Goal: Task Accomplishment & Management: Use online tool/utility

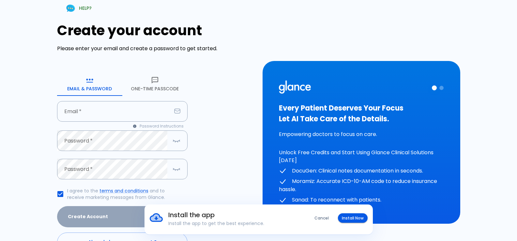
click at [161, 86] on button "One-Time Passcode" at bounding box center [154, 83] width 65 height 23
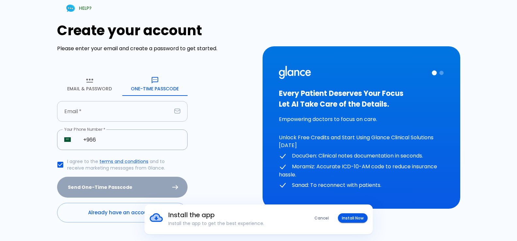
click at [104, 114] on input "text" at bounding box center [114, 111] width 114 height 21
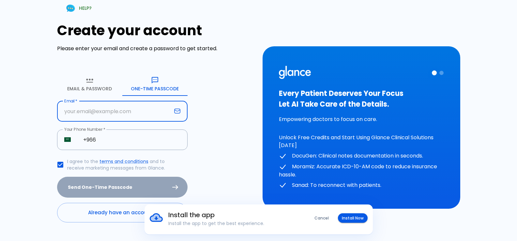
click at [95, 110] on input "text" at bounding box center [114, 111] width 114 height 21
click at [95, 112] on input "text" at bounding box center [114, 111] width 114 height 21
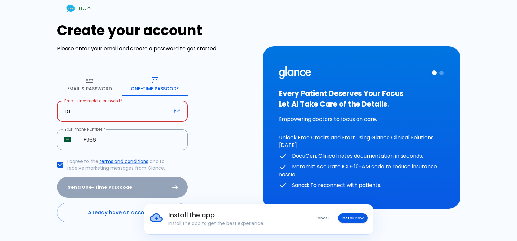
type input "D"
click at [97, 116] on input "dr.aroosa" at bounding box center [114, 111] width 114 height 21
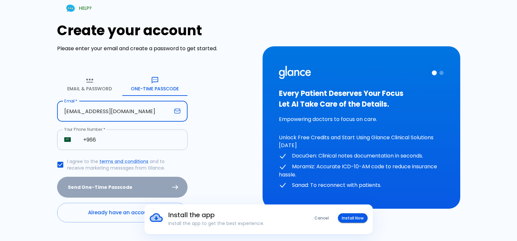
type input "[EMAIL_ADDRESS][DOMAIN_NAME]"
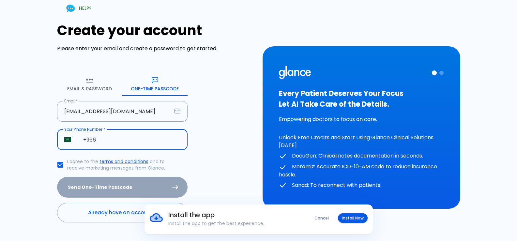
click at [92, 138] on input "+966" at bounding box center [132, 139] width 112 height 21
click at [111, 140] on input "+966" at bounding box center [132, 139] width 112 height 21
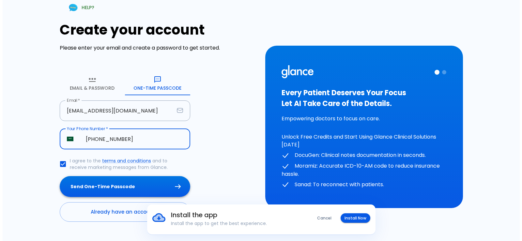
scroll to position [14, 0]
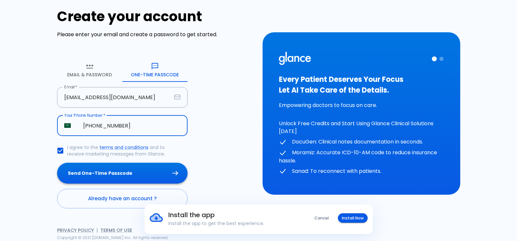
type input "+966 58 256 1156"
click at [146, 176] on button "Send One-Time Passcode" at bounding box center [122, 173] width 130 height 21
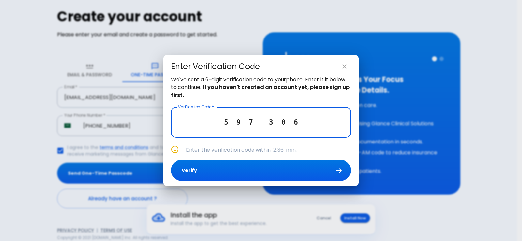
type input "5 9 7 3 0 6"
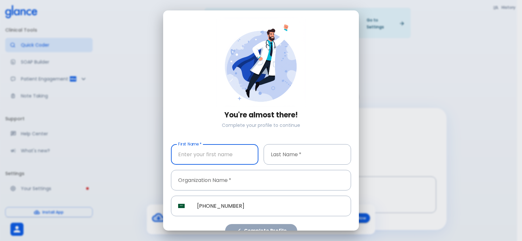
click at [220, 153] on input "text" at bounding box center [214, 154] width 87 height 21
type input "AROOSA"
click at [297, 152] on input "text" at bounding box center [307, 154] width 87 height 21
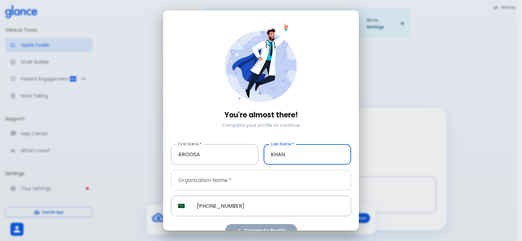
type input "KHAN"
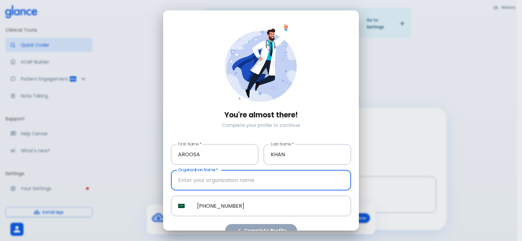
click at [277, 178] on input "text" at bounding box center [261, 180] width 180 height 21
type input "[GEOGRAPHIC_DATA]"
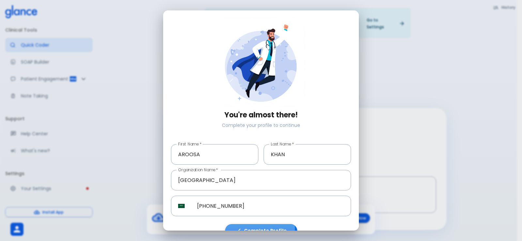
click at [254, 226] on button "Complete Profile" at bounding box center [261, 230] width 72 height 13
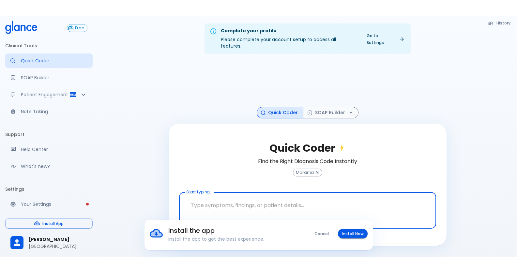
scroll to position [16, 0]
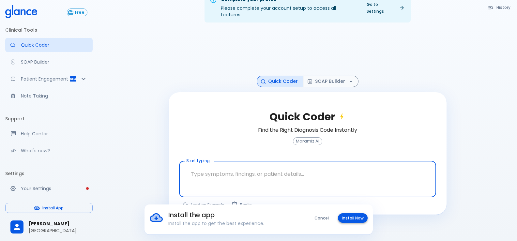
click at [360, 214] on button "Install Now" at bounding box center [353, 217] width 30 height 9
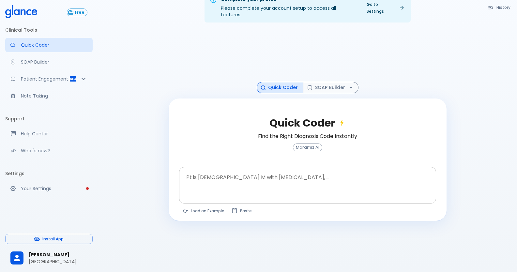
click at [261, 174] on textarea at bounding box center [308, 180] width 248 height 21
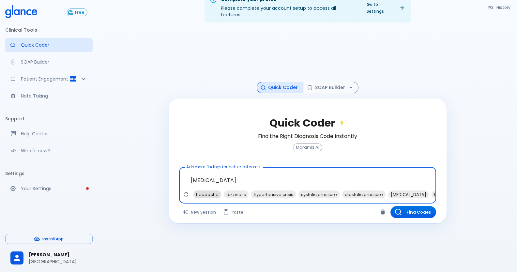
click at [208, 191] on span "headache" at bounding box center [207, 195] width 28 height 8
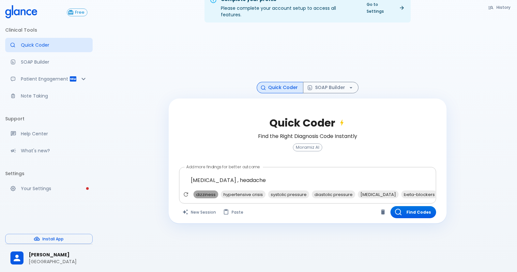
click at [205, 191] on span "dizziness" at bounding box center [205, 195] width 25 height 8
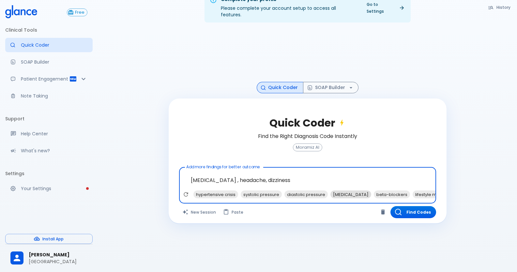
click at [345, 191] on span "ACE inhibitors" at bounding box center [350, 195] width 41 height 8
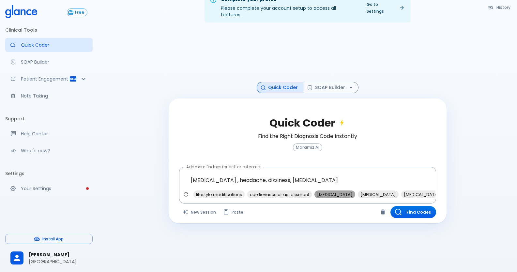
click at [337, 191] on span "renal function tests" at bounding box center [334, 195] width 41 height 8
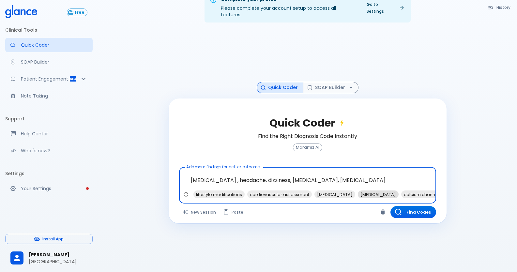
click at [364, 191] on span "urinalysis" at bounding box center [378, 195] width 41 height 8
drag, startPoint x: 401, startPoint y: 173, endPoint x: 390, endPoint y: 174, distance: 11.5
click at [393, 174] on textarea "HYPERTENSION , headache, dizziness, ACE inhibitors, renal function tests, urina…" at bounding box center [308, 180] width 248 height 21
click at [390, 174] on textarea "HYPERTENSION , headache, dizziness, ACE inhibitors, renal function tests, urina…" at bounding box center [308, 180] width 248 height 21
drag, startPoint x: 377, startPoint y: 176, endPoint x: 372, endPoint y: 177, distance: 4.4
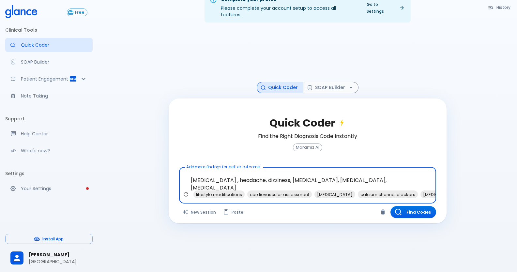
click at [372, 177] on textarea "HYPERTENSION , headache, dizziness, ACE inhibitors, renal function tests, urina…" at bounding box center [308, 180] width 248 height 21
drag, startPoint x: 372, startPoint y: 177, endPoint x: 384, endPoint y: 177, distance: 11.7
click at [384, 177] on textarea "HYPERTENSION , headache, dizziness, ACE inhibitors, renal function tests, urina…" at bounding box center [308, 180] width 248 height 21
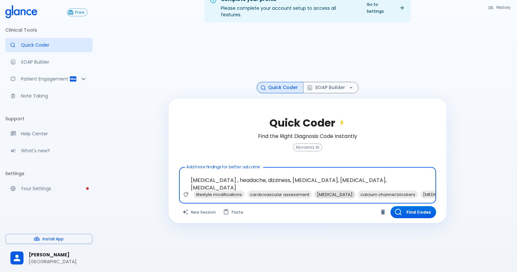
click at [326, 191] on span "echocardiogram" at bounding box center [334, 195] width 41 height 8
type textarea "HYPERTENSION , headache, dizziness, ACE inhibitors, renal function tests, urina…"
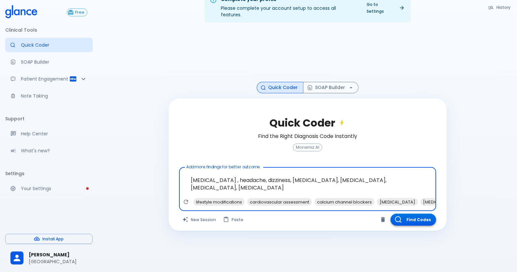
click at [420, 218] on button "Find Codes" at bounding box center [413, 220] width 46 height 12
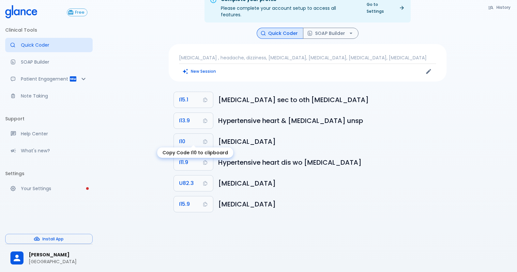
click at [185, 137] on span "I10" at bounding box center [182, 141] width 6 height 9
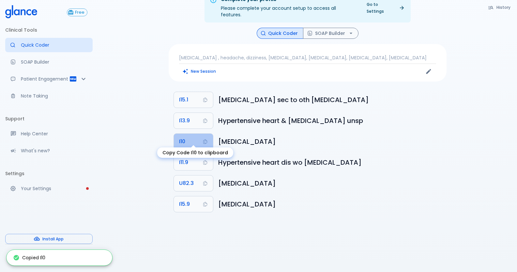
click at [185, 137] on span "I10" at bounding box center [182, 141] width 6 height 9
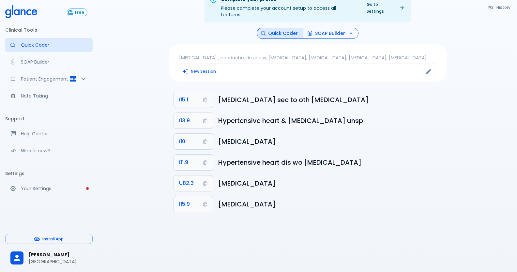
click at [339, 28] on button "SOAP Builder" at bounding box center [330, 33] width 55 height 11
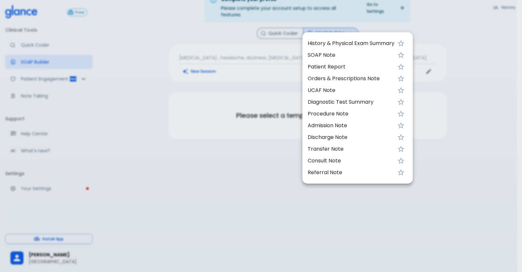
click at [334, 88] on span "UCAF Note" at bounding box center [351, 90] width 87 height 8
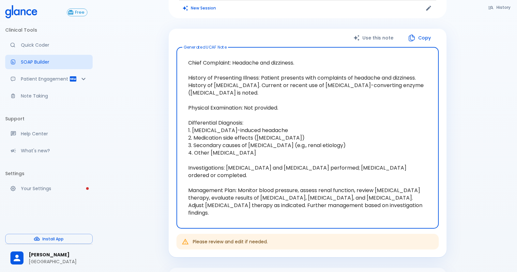
scroll to position [81, 0]
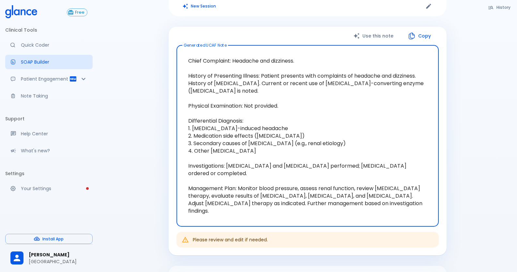
drag, startPoint x: 190, startPoint y: 50, endPoint x: 442, endPoint y: 93, distance: 255.1
click at [442, 93] on div "Use this note Copy Generated UCAF Note Chief Complaint: Headache and dizziness.…" at bounding box center [308, 141] width 278 height 229
click at [416, 89] on textarea "Chief Complaint: Headache and dizziness. History of Presenting Illness: Patient…" at bounding box center [307, 136] width 253 height 171
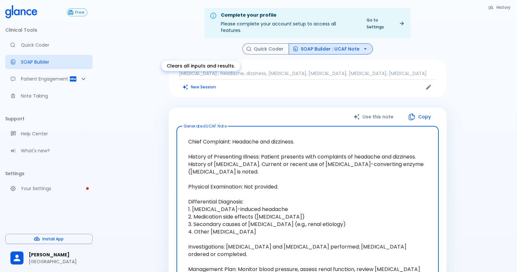
scroll to position [33, 0]
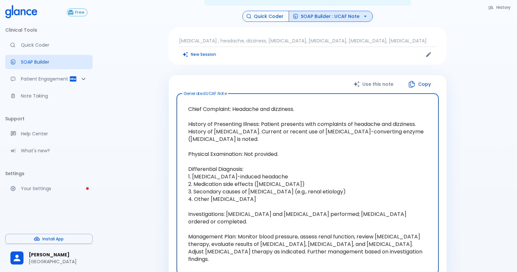
click at [269, 14] on button "Quick Coder" at bounding box center [265, 16] width 47 height 11
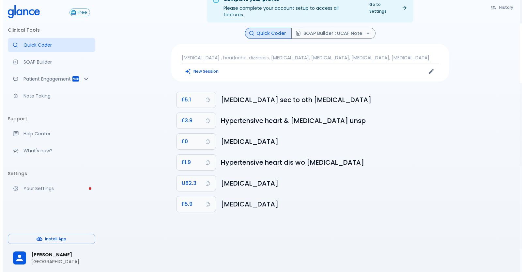
scroll to position [16, 0]
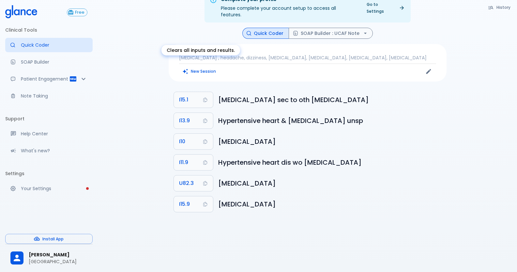
click at [203, 67] on button "New Session" at bounding box center [199, 71] width 41 height 9
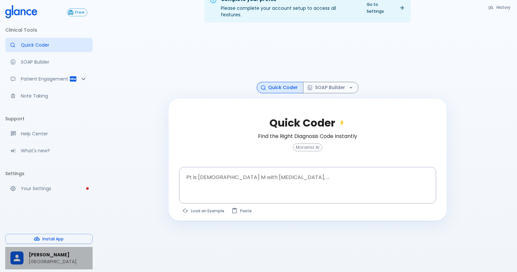
click at [75, 241] on span "[PERSON_NAME]" at bounding box center [58, 254] width 59 height 7
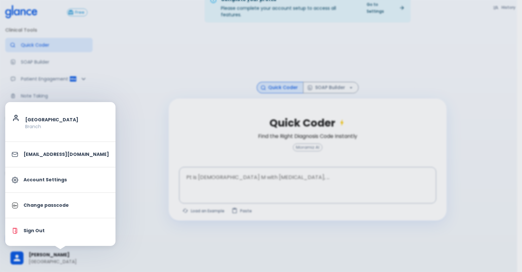
drag, startPoint x: 60, startPoint y: 224, endPoint x: 96, endPoint y: 216, distance: 37.1
click at [60, 224] on li "Sign Out" at bounding box center [60, 231] width 110 height 20
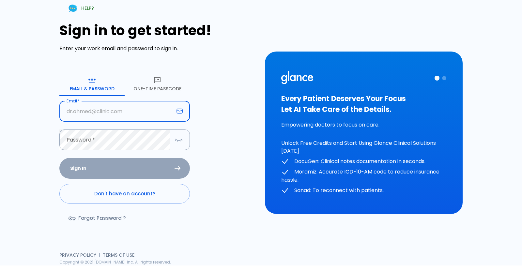
click at [99, 112] on input "text" at bounding box center [116, 111] width 114 height 21
type input "[EMAIL_ADDRESS][DOMAIN_NAME]"
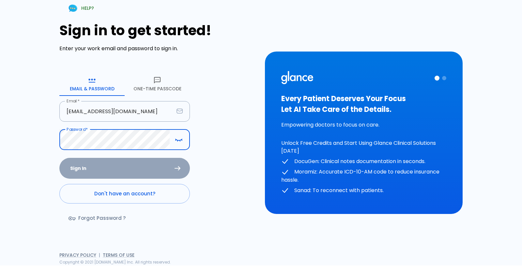
click at [157, 76] on button "One-Time Passcode" at bounding box center [157, 83] width 65 height 23
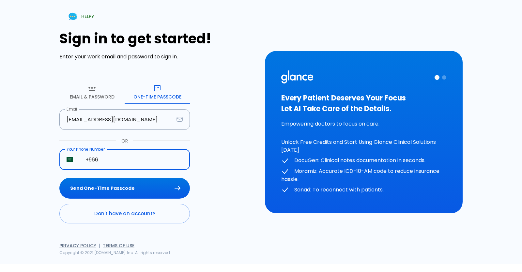
click at [129, 164] on input "+966" at bounding box center [134, 159] width 112 height 21
type input "+966 58 256 1156"
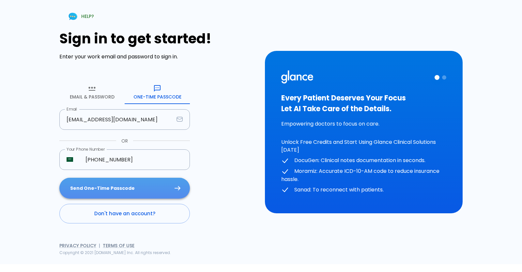
click at [136, 191] on button "Send One-Time Passcode" at bounding box center [124, 188] width 130 height 21
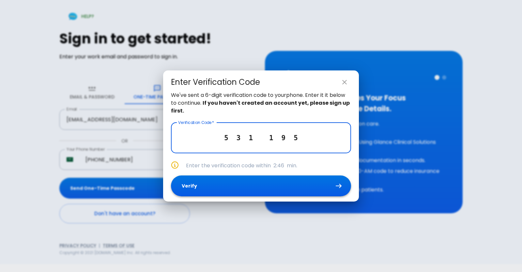
type input "5 3 1 1 9 5"
click at [302, 196] on button "Verify" at bounding box center [261, 185] width 180 height 21
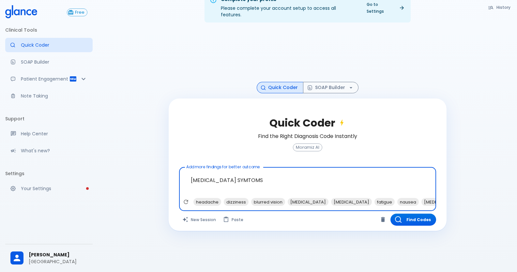
type textarea "HYPERTENSION SYMTOMS"
drag, startPoint x: 349, startPoint y: 207, endPoint x: 346, endPoint y: 206, distance: 3.4
click at [349, 214] on div "Find Codes" at bounding box center [372, 220] width 128 height 12
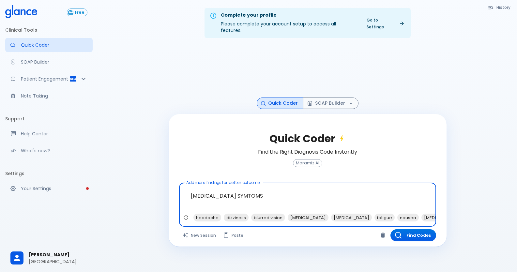
drag, startPoint x: 271, startPoint y: 188, endPoint x: 168, endPoint y: 182, distance: 103.2
click at [168, 182] on div "History Quick Coder SOAP Builder Quick Coder Find the Right Diagnosis Code Inst…" at bounding box center [308, 144] width 294 height 203
click at [41, 251] on span "[PERSON_NAME]" at bounding box center [58, 254] width 59 height 7
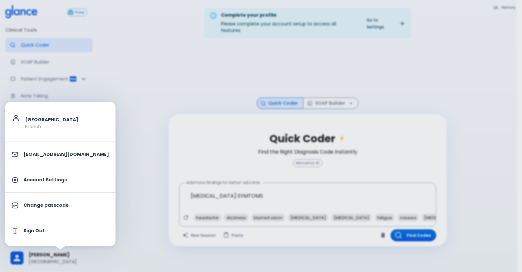
click at [33, 227] on p "Sign Out" at bounding box center [65, 230] width 85 height 7
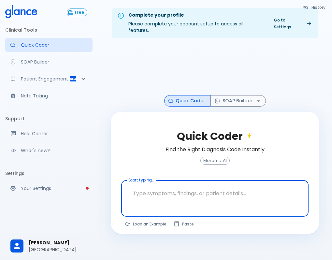
click at [323, 4] on div "Complete your profile Please complete your account setup to access all features…" at bounding box center [215, 138] width 234 height 276
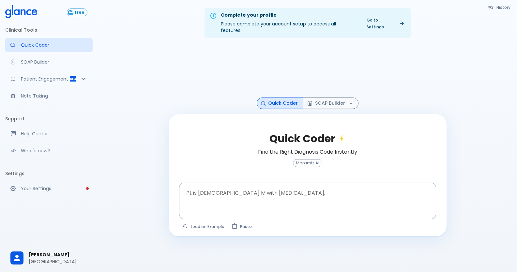
click at [52, 260] on p "[GEOGRAPHIC_DATA]" at bounding box center [58, 261] width 59 height 7
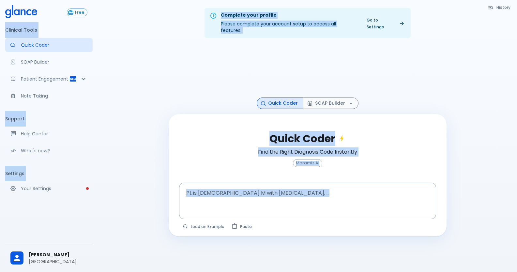
click at [67, 257] on span "[PERSON_NAME]" at bounding box center [58, 254] width 59 height 7
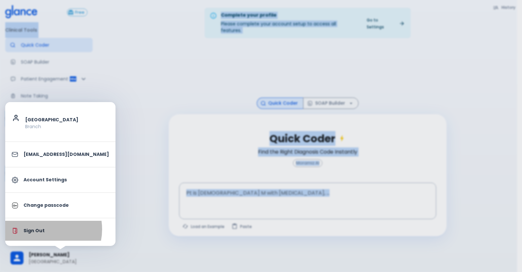
click at [44, 229] on p "Sign Out" at bounding box center [65, 230] width 85 height 7
